Goal: Register for event/course

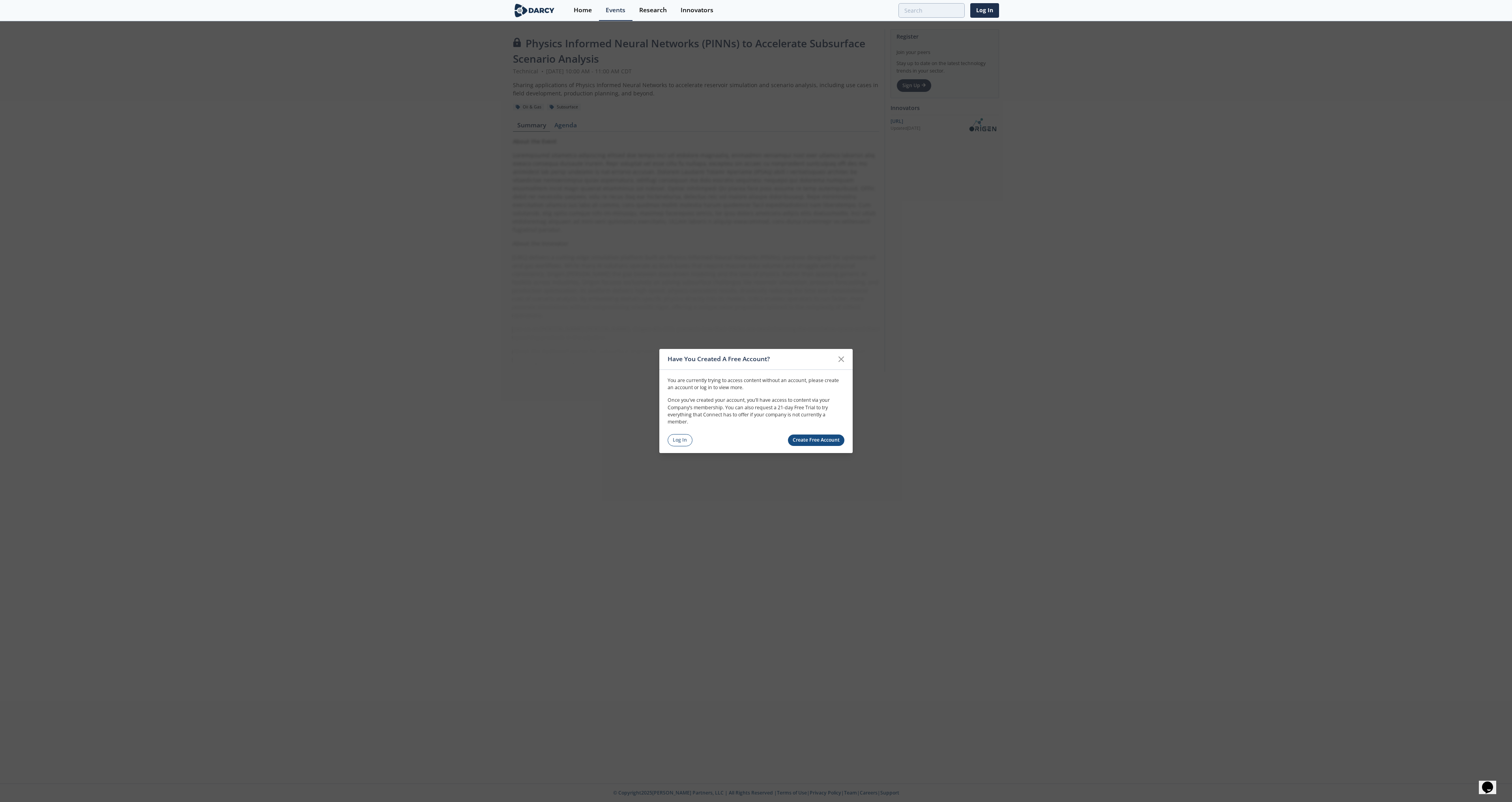
click at [815, 442] on link "Create Free Account" at bounding box center [816, 440] width 57 height 11
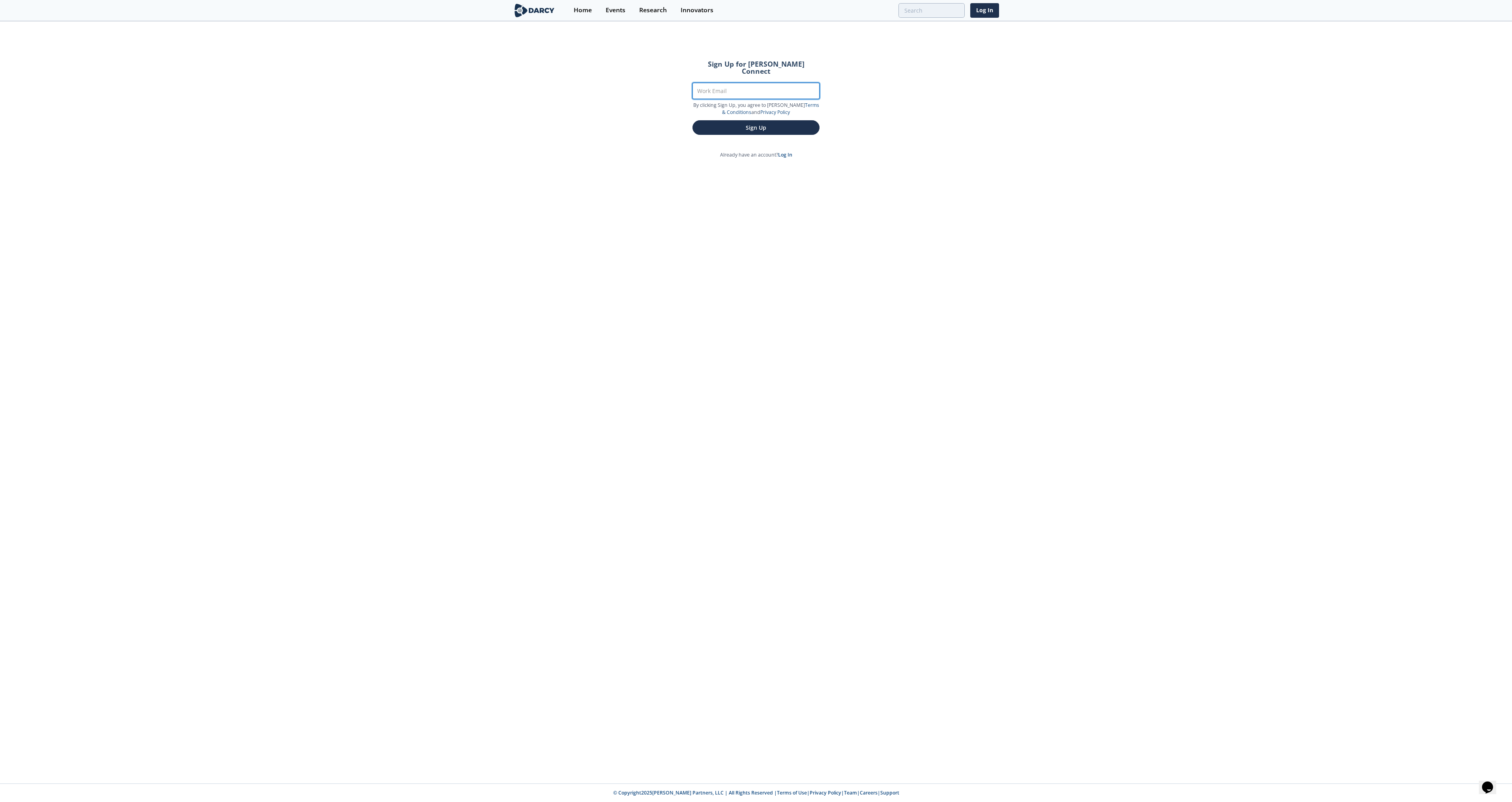
drag, startPoint x: 730, startPoint y: 89, endPoint x: 737, endPoint y: 87, distance: 7.3
click at [730, 89] on input "Work Email" at bounding box center [756, 91] width 127 height 16
type input "[PERSON_NAME][EMAIL_ADDRESS][PERSON_NAME][DOMAIN_NAME]"
click at [762, 120] on button "Sign Up" at bounding box center [756, 127] width 127 height 15
click at [794, 124] on button "Sign Up" at bounding box center [756, 127] width 127 height 15
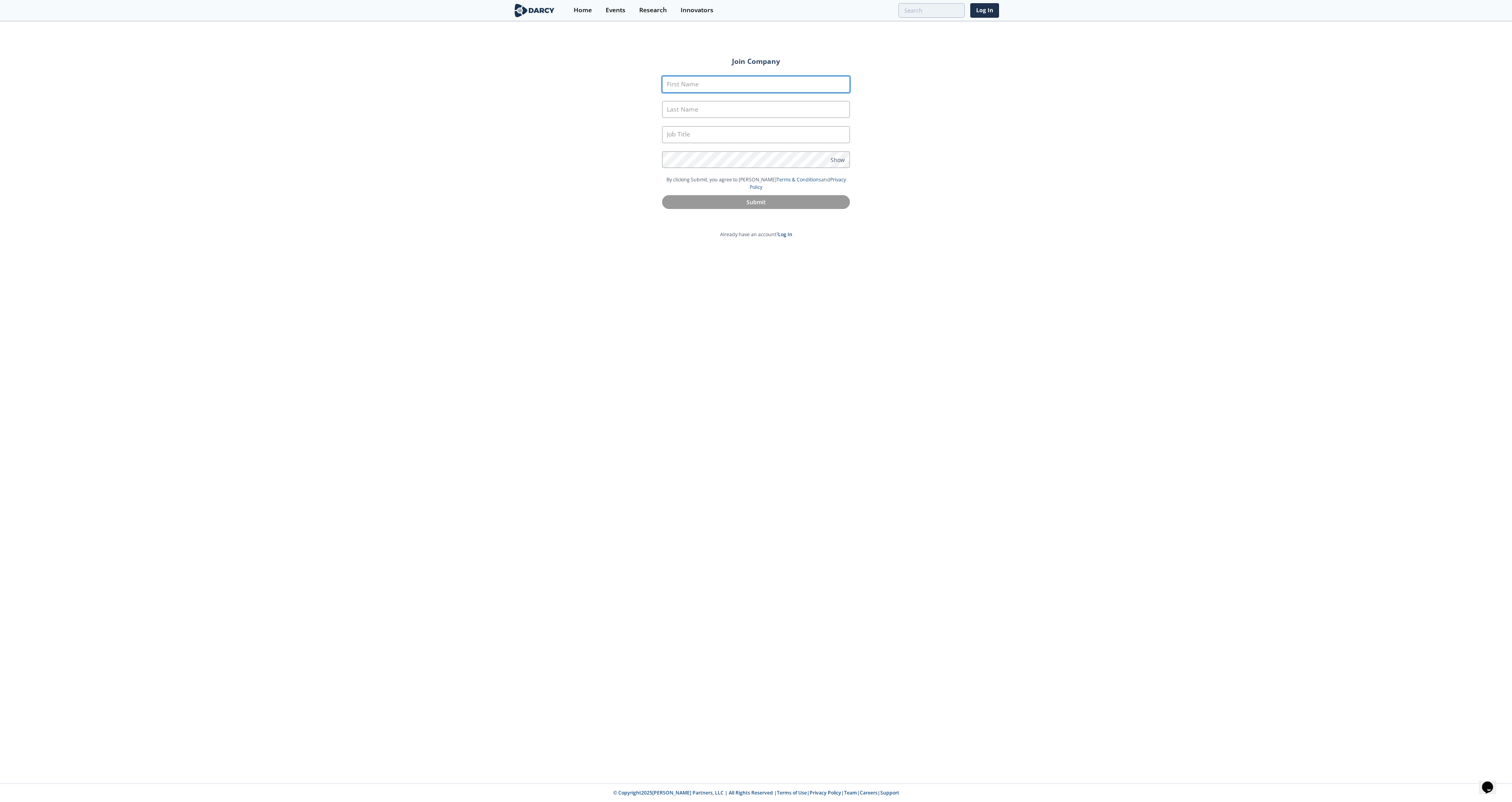
click at [792, 84] on input "First Name" at bounding box center [756, 84] width 188 height 17
type input "[PERSON_NAME]"
type input "BV"
type input "[PERSON_NAME]"
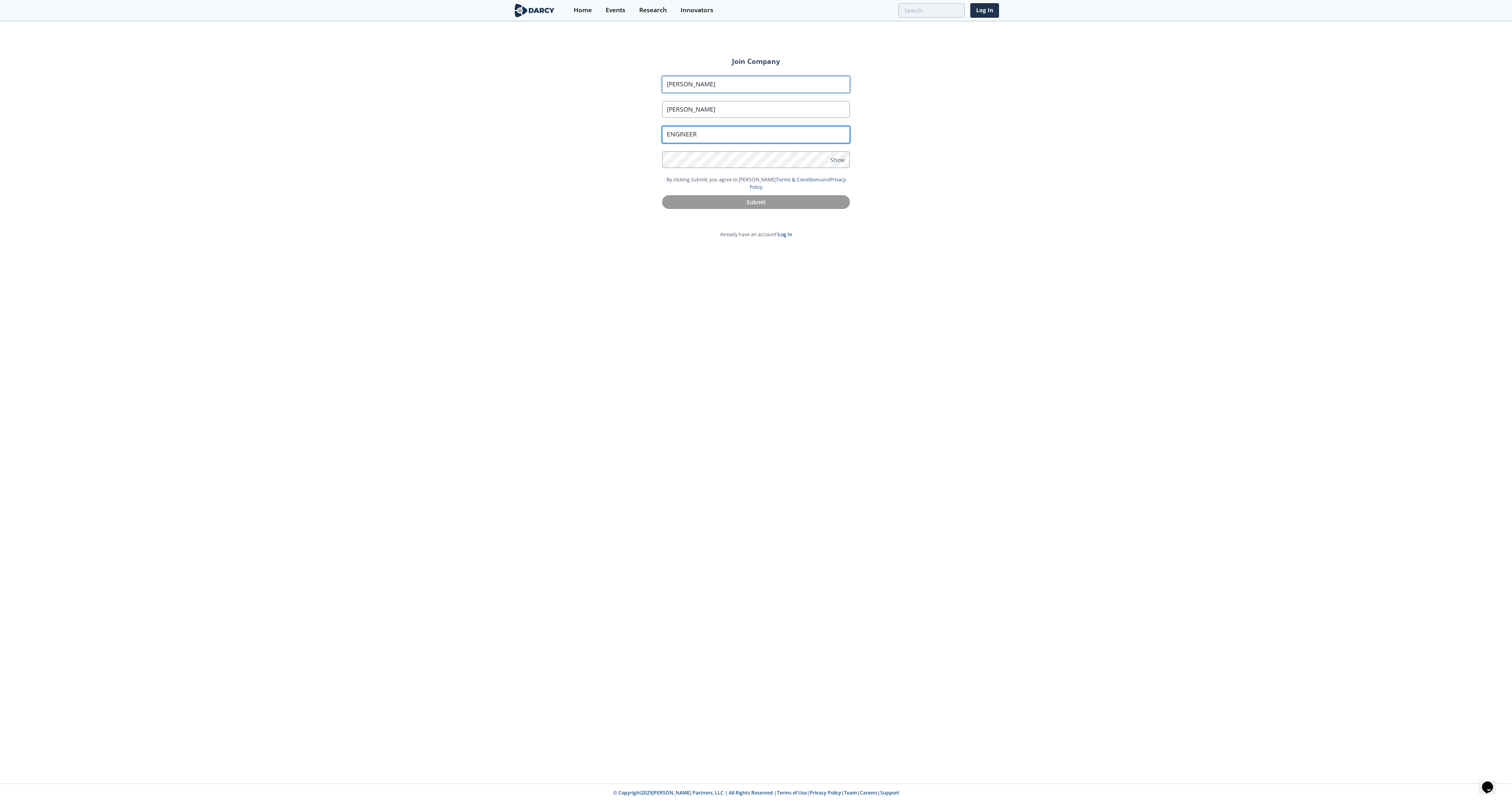
type input "ENGINEER"
click at [718, 195] on button "Submit" at bounding box center [756, 202] width 188 height 15
type input "[PERSON_NAME]"
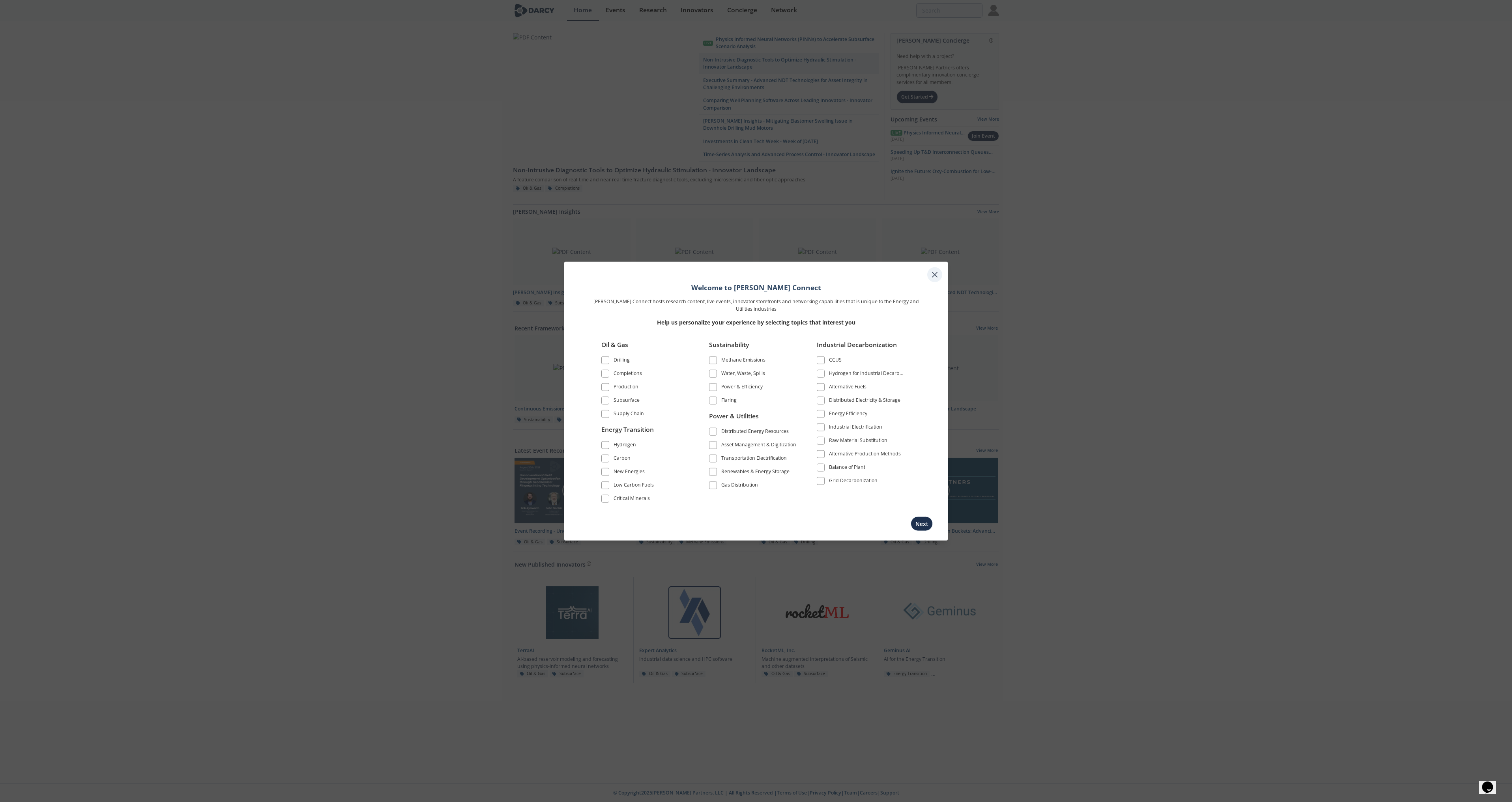
click at [936, 274] on icon at bounding box center [934, 275] width 5 height 5
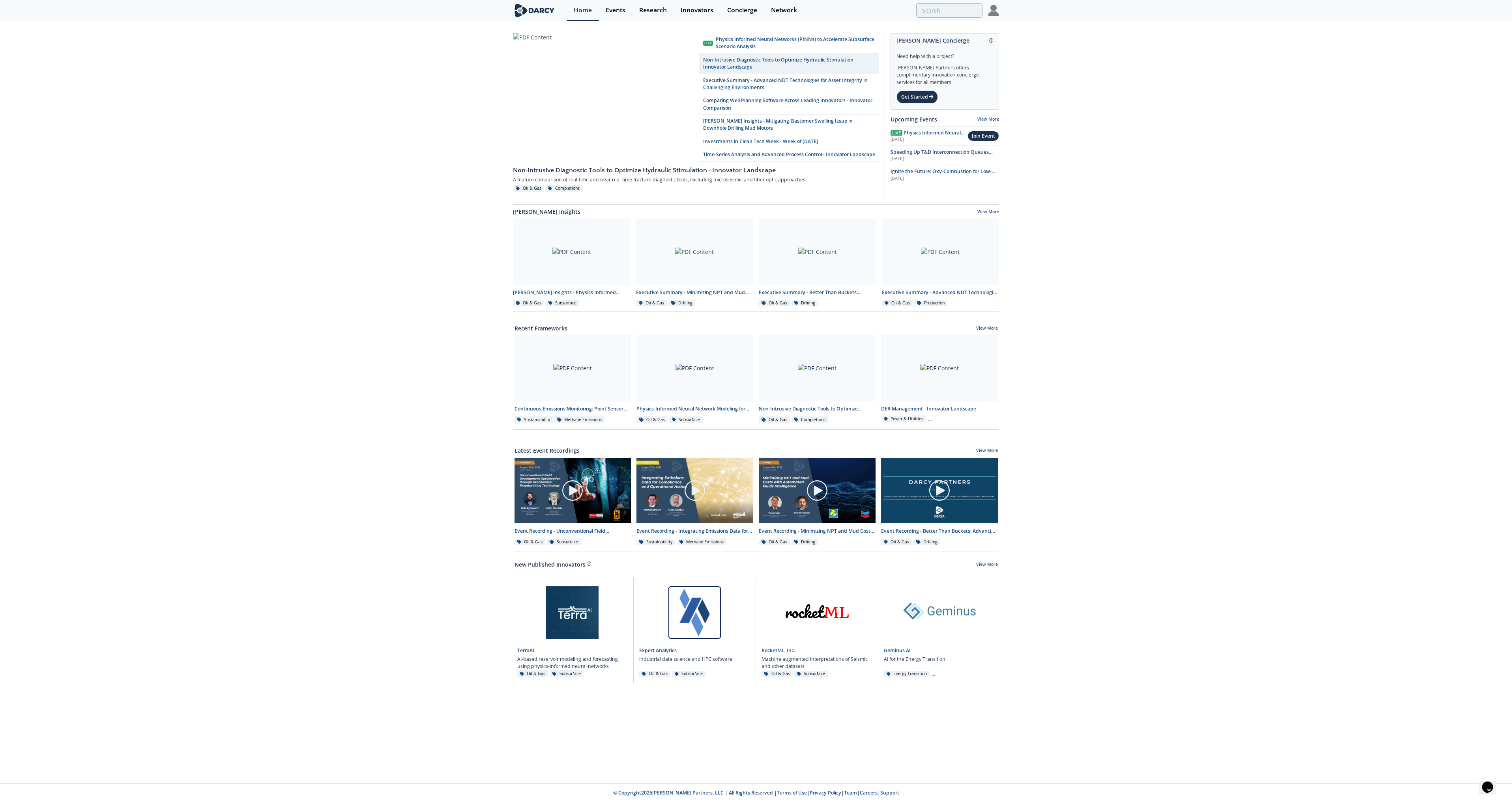
click at [533, 10] on img at bounding box center [534, 11] width 43 height 14
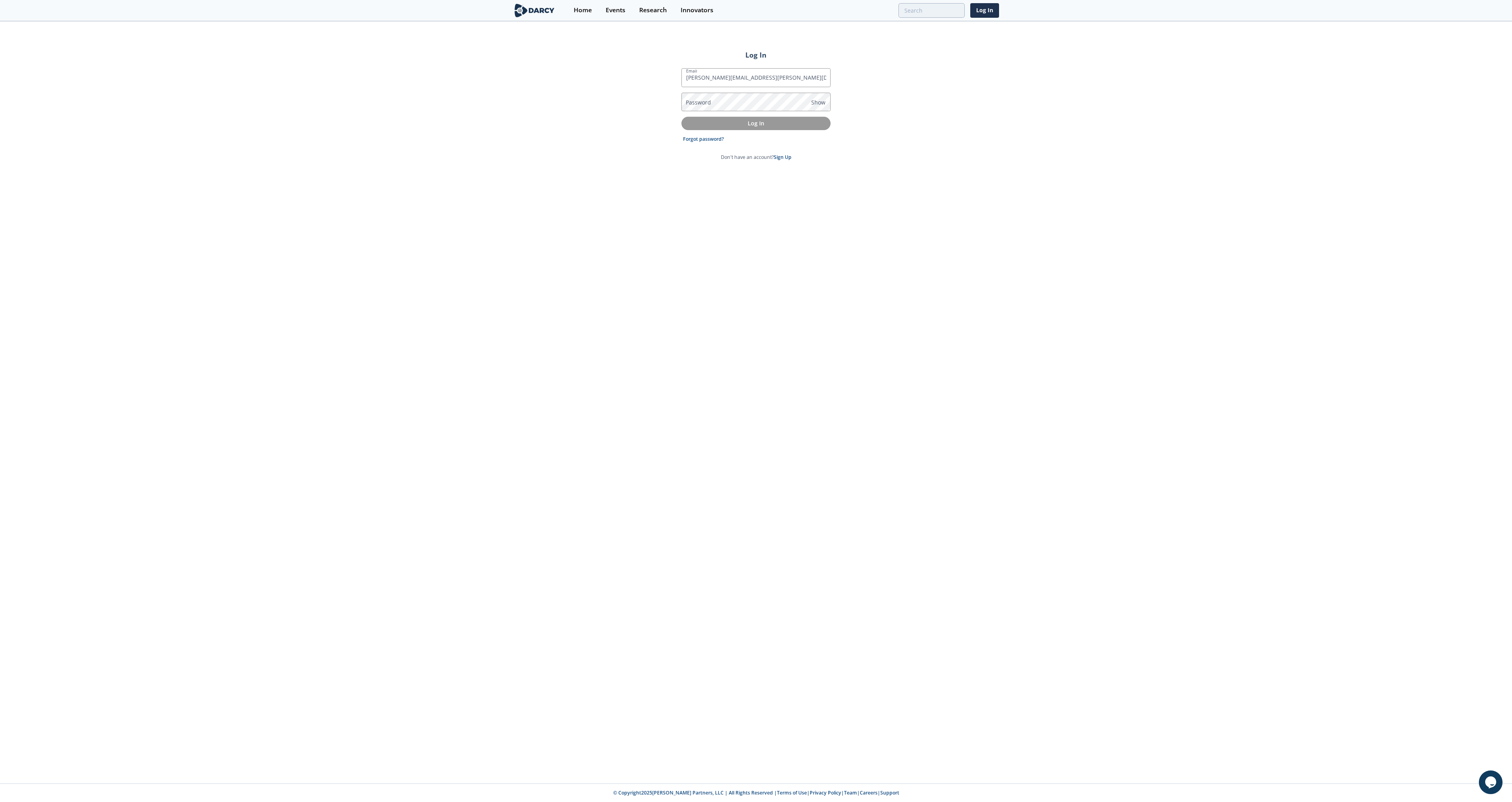
click at [705, 101] on label "Password" at bounding box center [698, 102] width 25 height 8
drag, startPoint x: 705, startPoint y: 101, endPoint x: 696, endPoint y: 105, distance: 9.8
click at [696, 105] on label "Password" at bounding box center [698, 102] width 25 height 8
click at [713, 126] on p "Log In" at bounding box center [755, 123] width 138 height 8
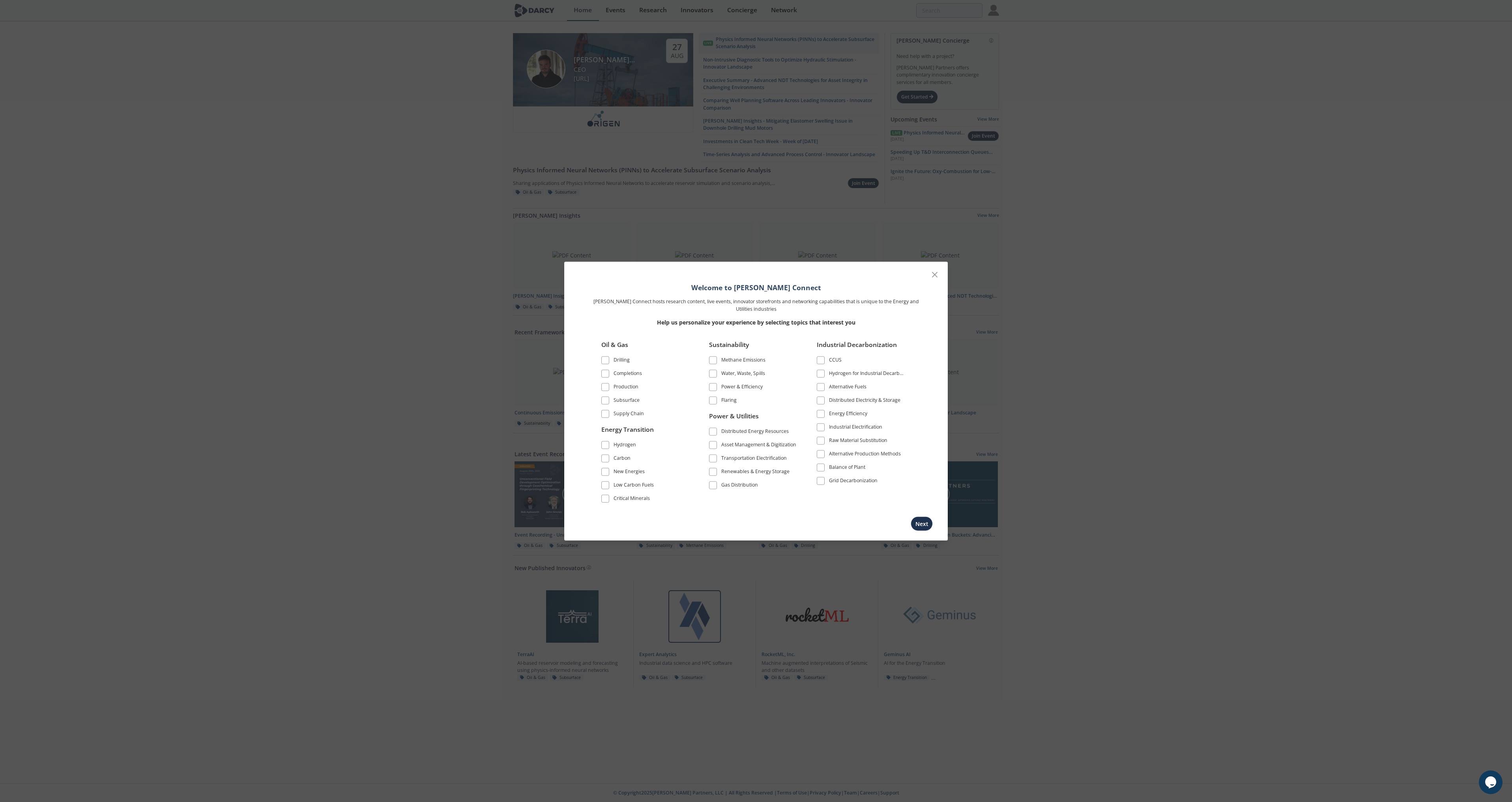
click at [608, 401] on span at bounding box center [605, 400] width 5 height 5
click at [922, 526] on button "Next" at bounding box center [922, 523] width 22 height 15
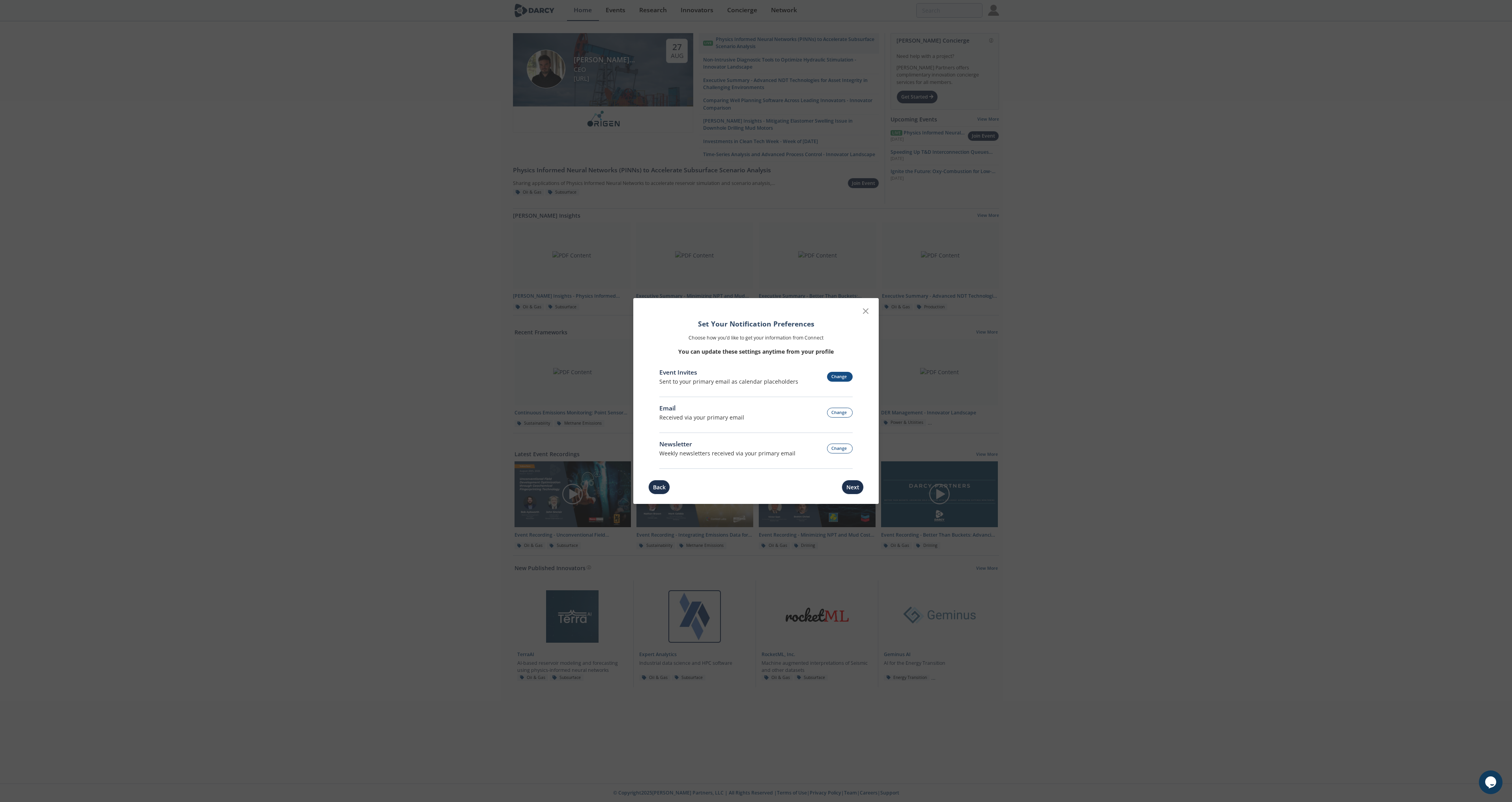
click at [845, 380] on button "Change" at bounding box center [840, 377] width 26 height 10
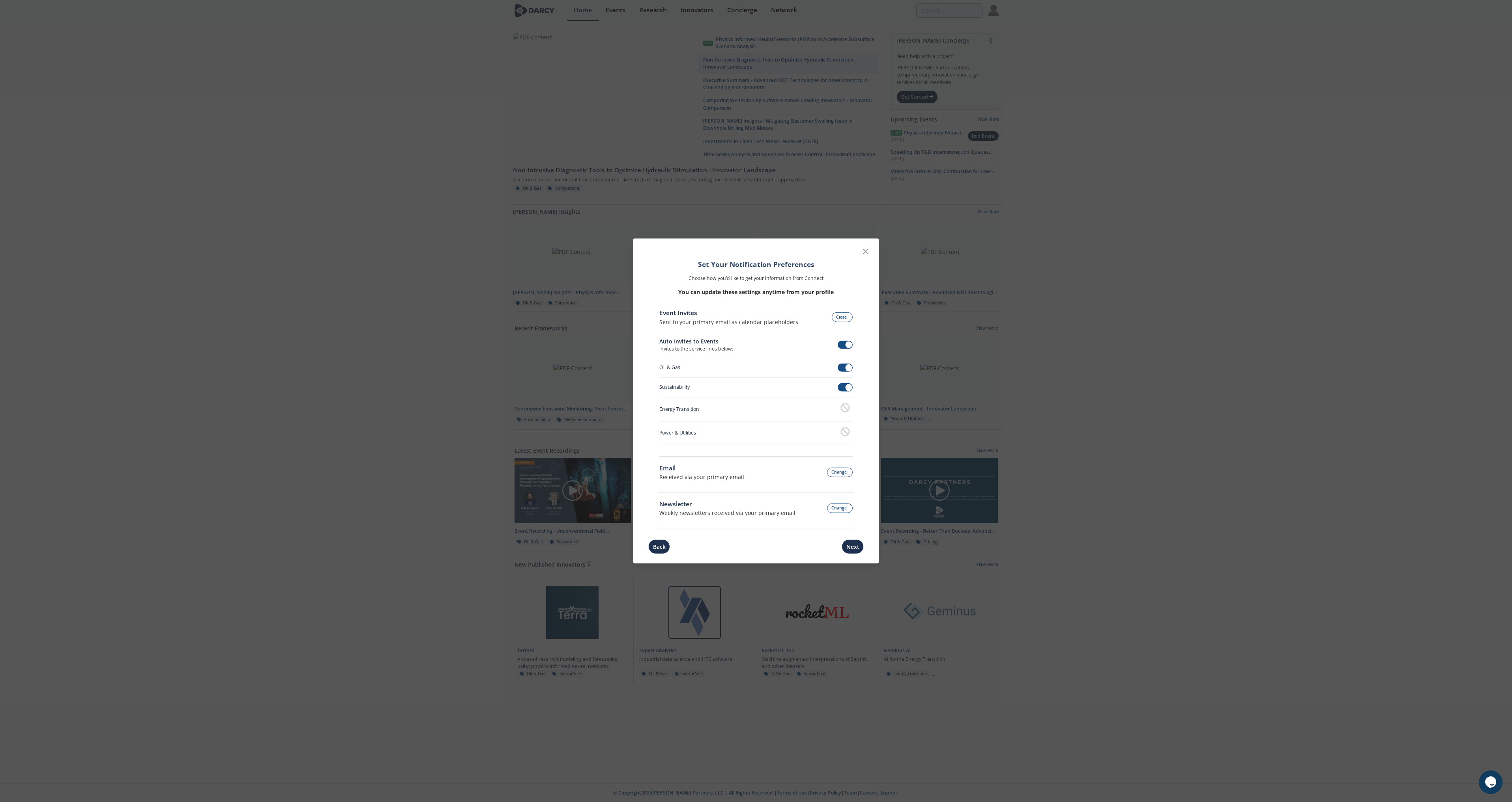
click at [845, 340] on div "Auto Invites to Events Invites to the service lines below:" at bounding box center [755, 348] width 193 height 21
click at [851, 346] on span at bounding box center [849, 345] width 7 height 7
click at [842, 475] on button "Change" at bounding box center [840, 472] width 26 height 10
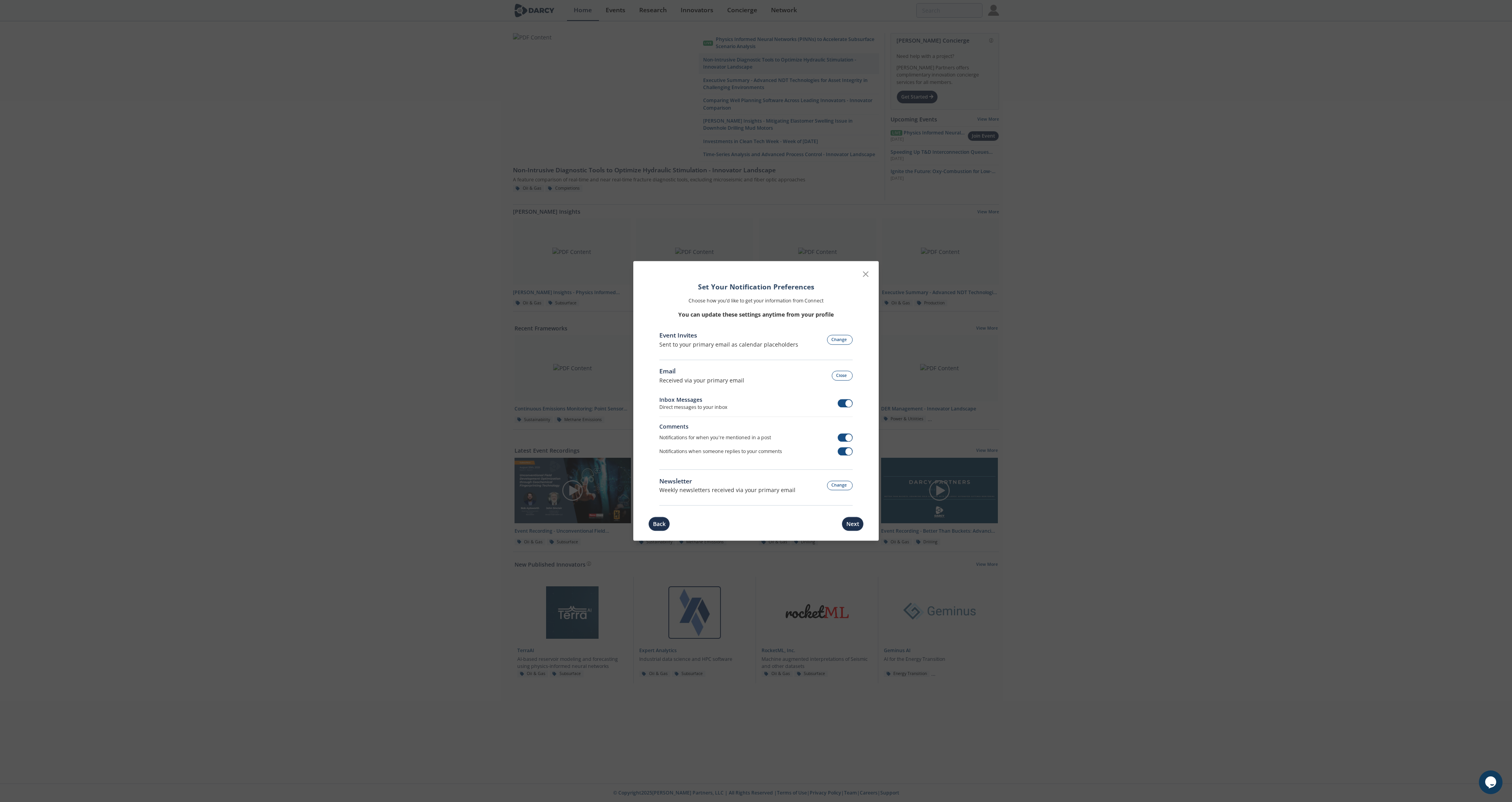
click at [841, 398] on div "Inbox Messages Direct messages to your inbox" at bounding box center [755, 406] width 193 height 21
click at [842, 402] on span at bounding box center [845, 403] width 15 height 8
click at [843, 441] on span at bounding box center [845, 438] width 15 height 8
click at [842, 456] on div "Notifications when someone replies to your comments" at bounding box center [755, 452] width 193 height 14
click at [845, 452] on span at bounding box center [845, 452] width 15 height 8
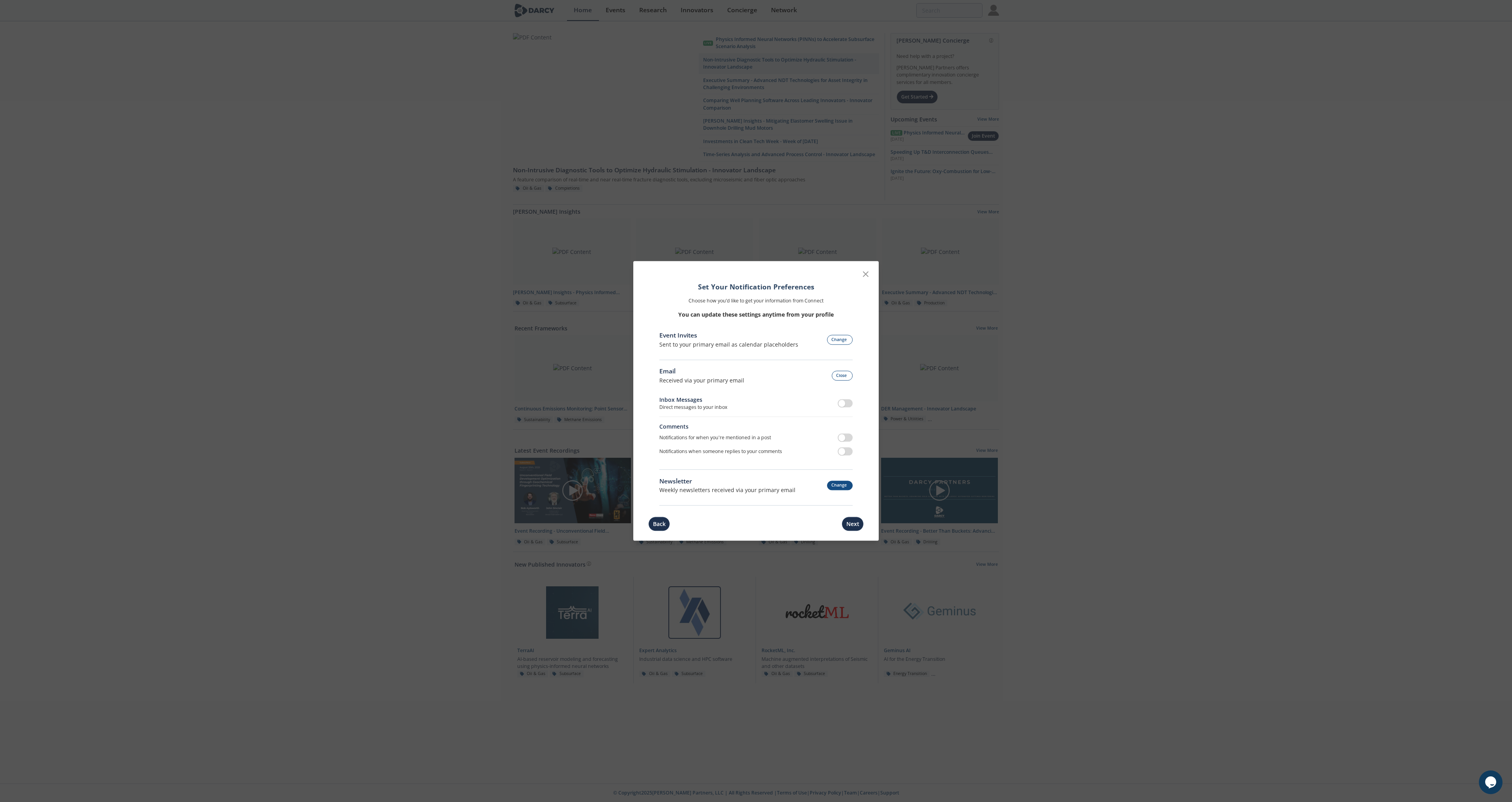
click at [836, 484] on button "Change" at bounding box center [840, 485] width 26 height 10
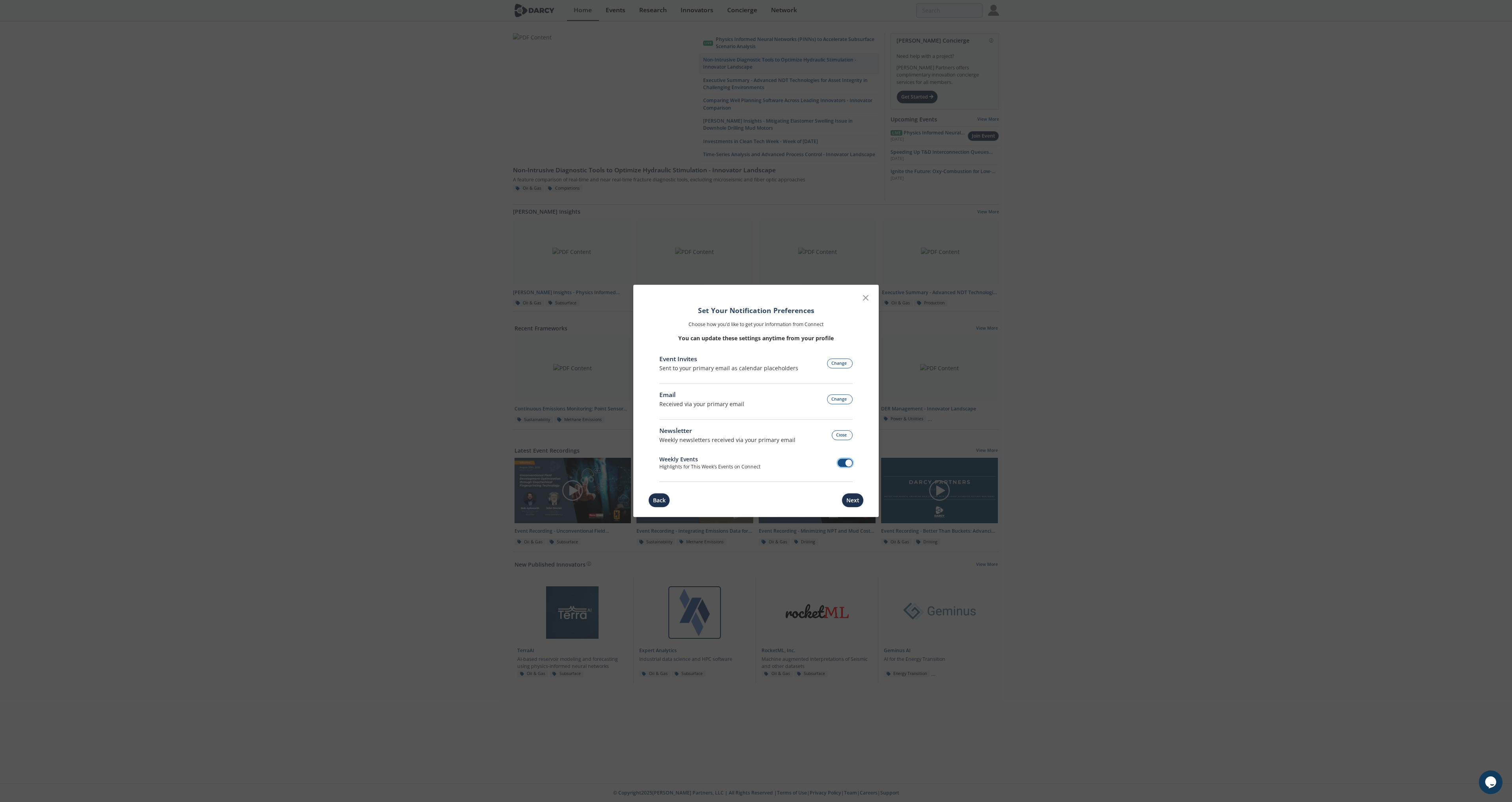
click at [846, 462] on span at bounding box center [849, 463] width 7 height 7
click at [851, 500] on button "Next" at bounding box center [853, 500] width 22 height 15
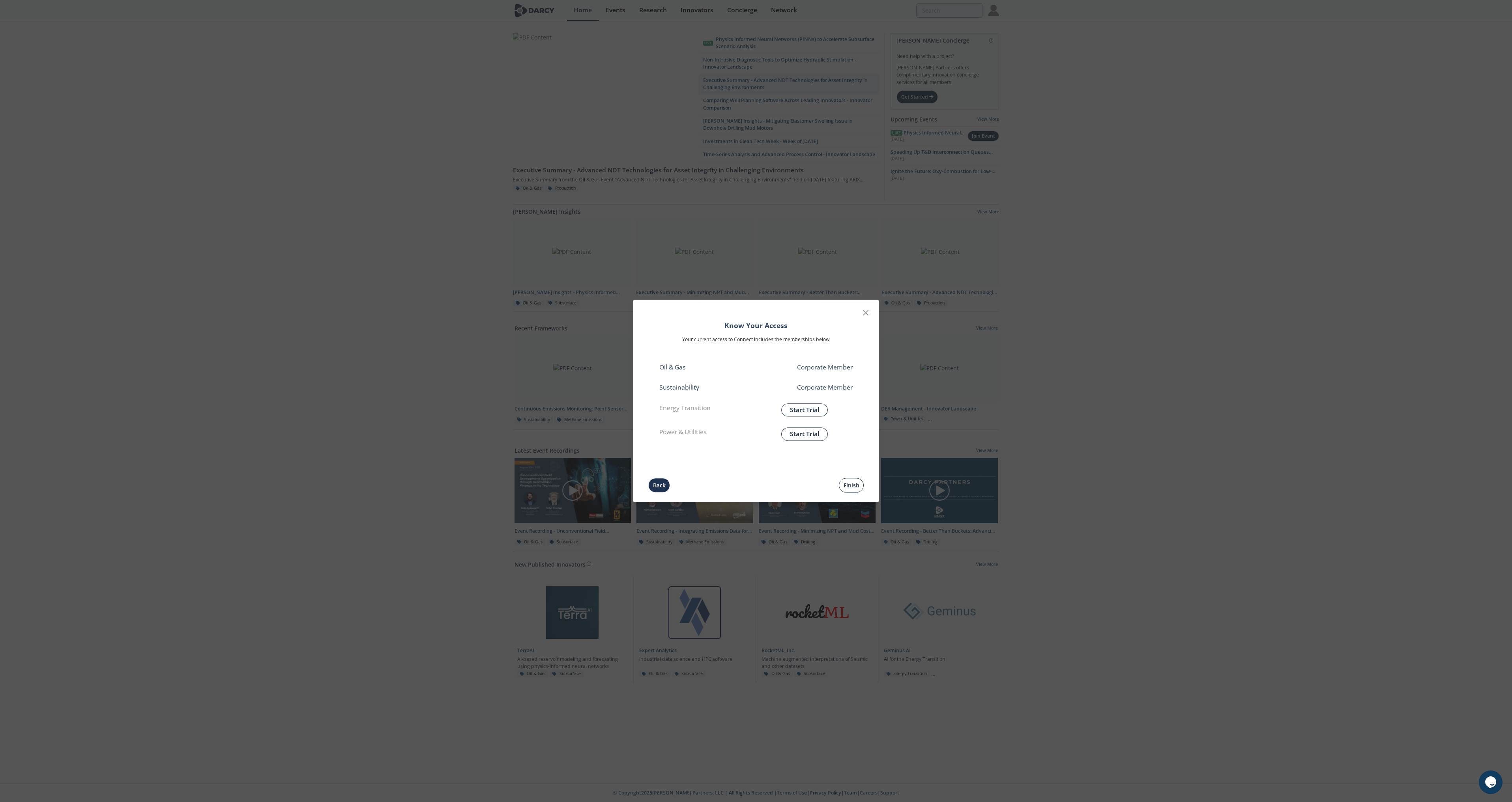
click at [846, 485] on button "Finish" at bounding box center [851, 485] width 25 height 15
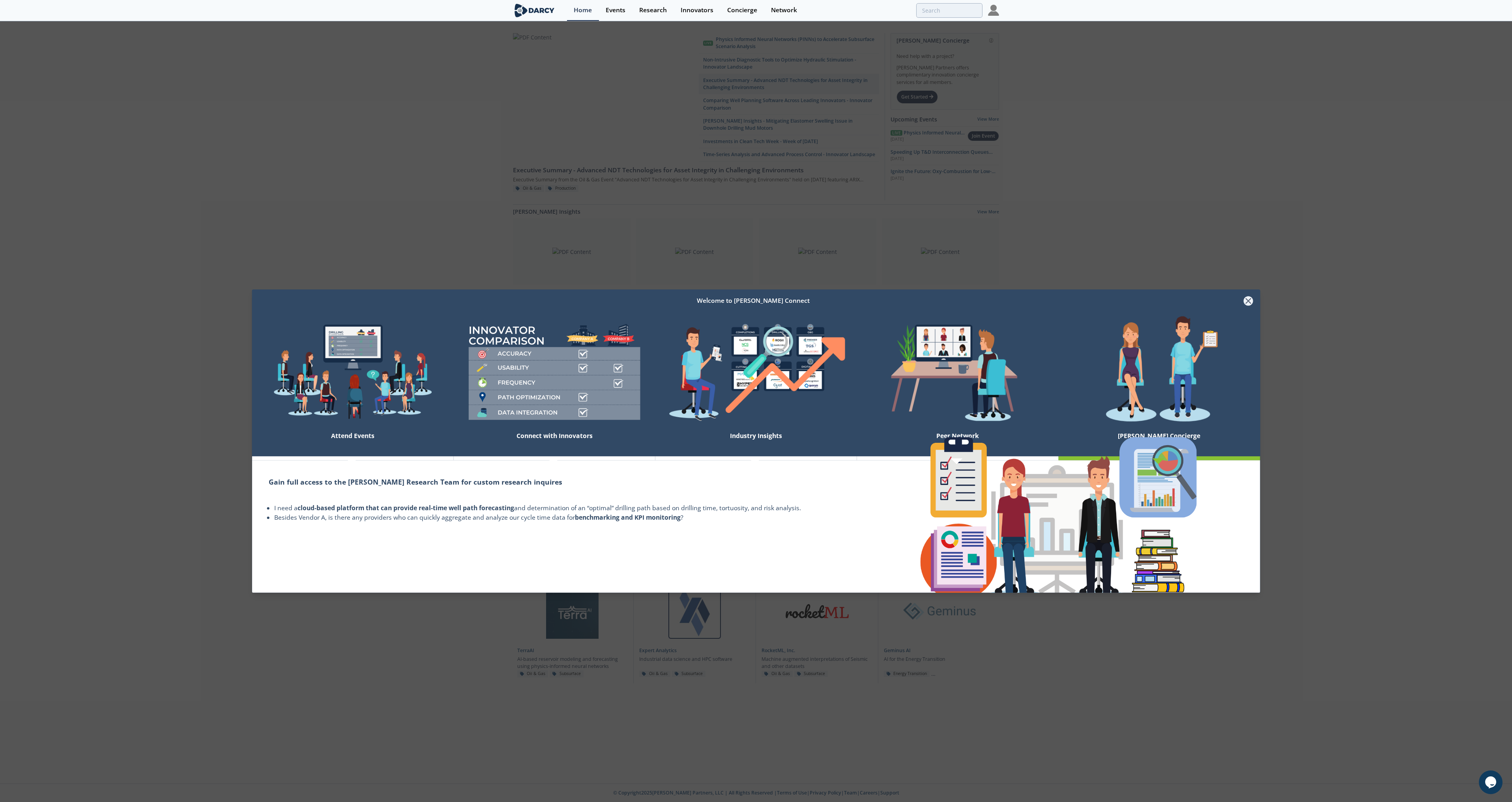
click at [1249, 303] on icon at bounding box center [1248, 301] width 9 height 9
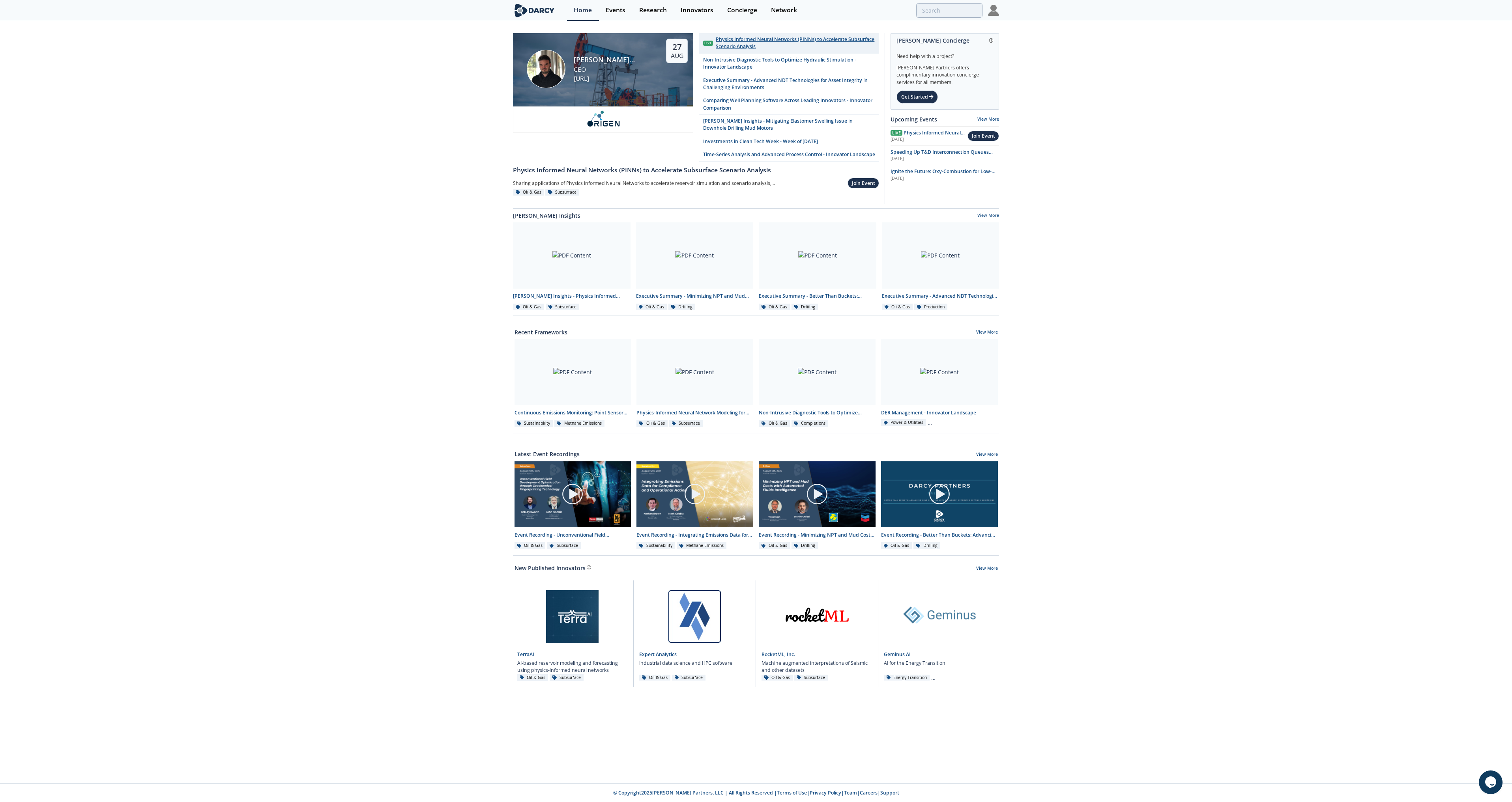
click at [762, 46] on div "Physics Informed Neural Networks (PINNs) to Accelerate Subsurface Scenario Anal…" at bounding box center [795, 43] width 159 height 15
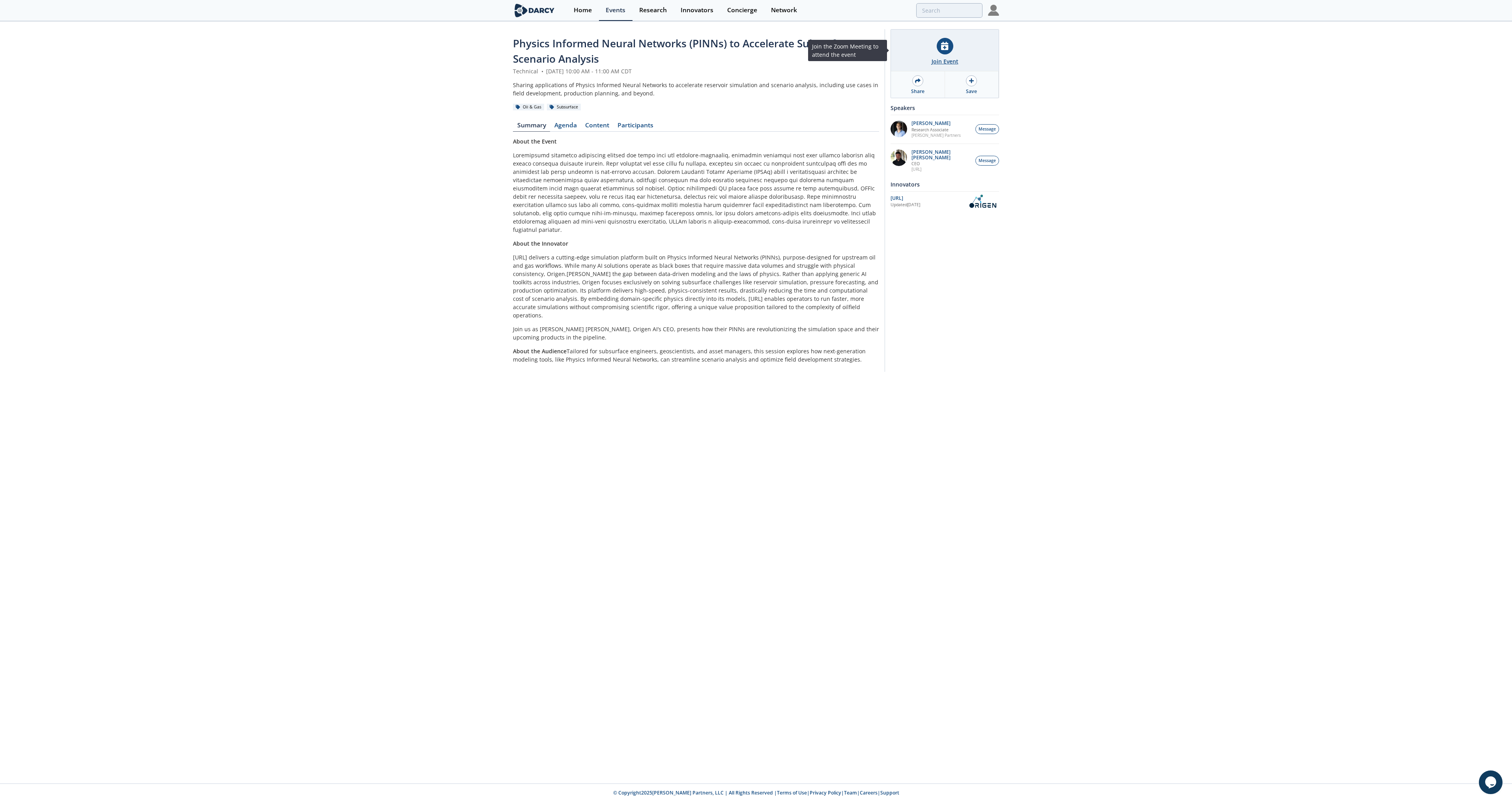
click at [924, 52] on div "Join Event" at bounding box center [945, 50] width 108 height 42
